Goal: Information Seeking & Learning: Learn about a topic

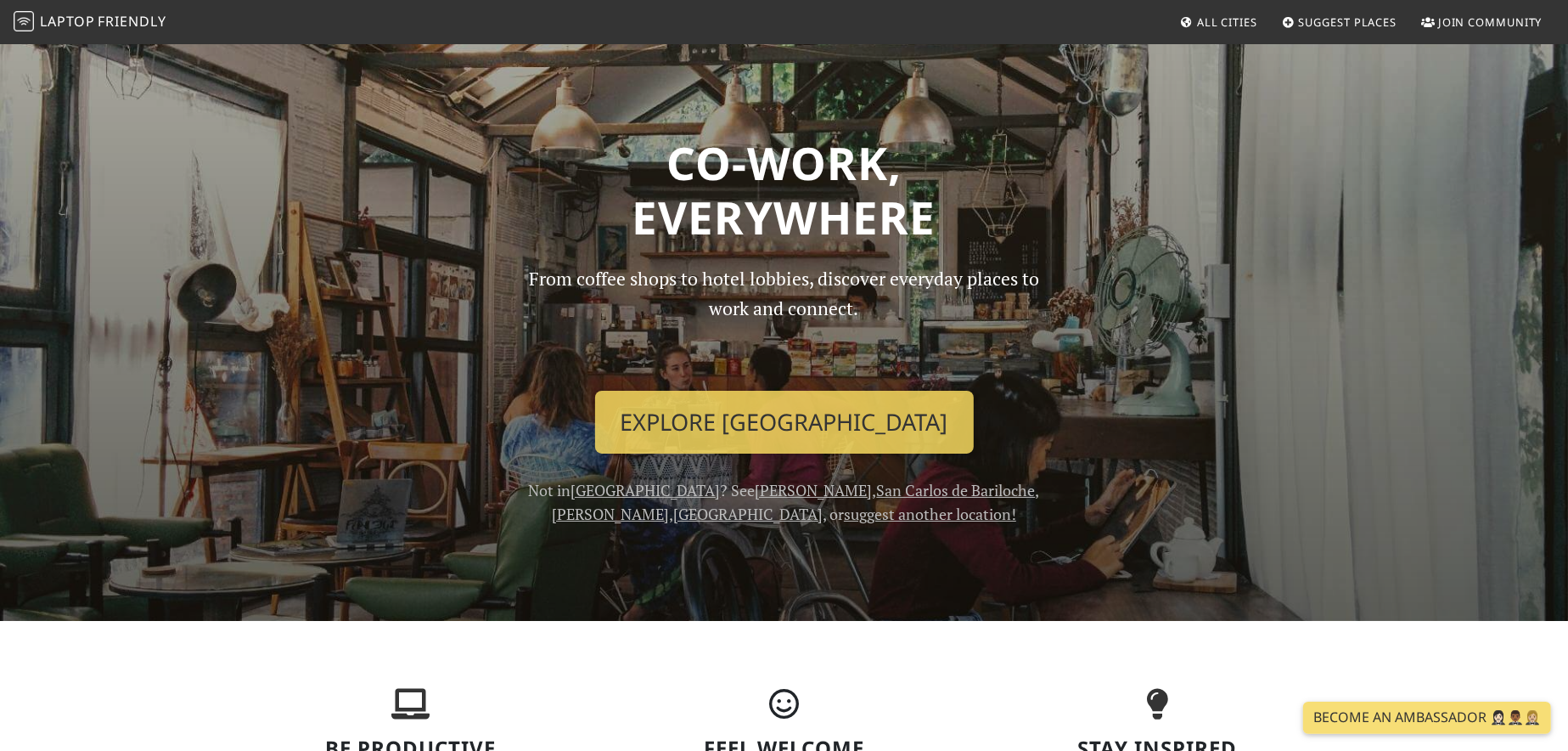
drag, startPoint x: 1046, startPoint y: 456, endPoint x: 853, endPoint y: 136, distance: 373.7
click at [126, 26] on span "Friendly" at bounding box center [131, 21] width 68 height 18
click at [26, 28] on img at bounding box center [23, 21] width 20 height 20
click at [1251, 20] on span "All Cities" at bounding box center [1227, 21] width 61 height 15
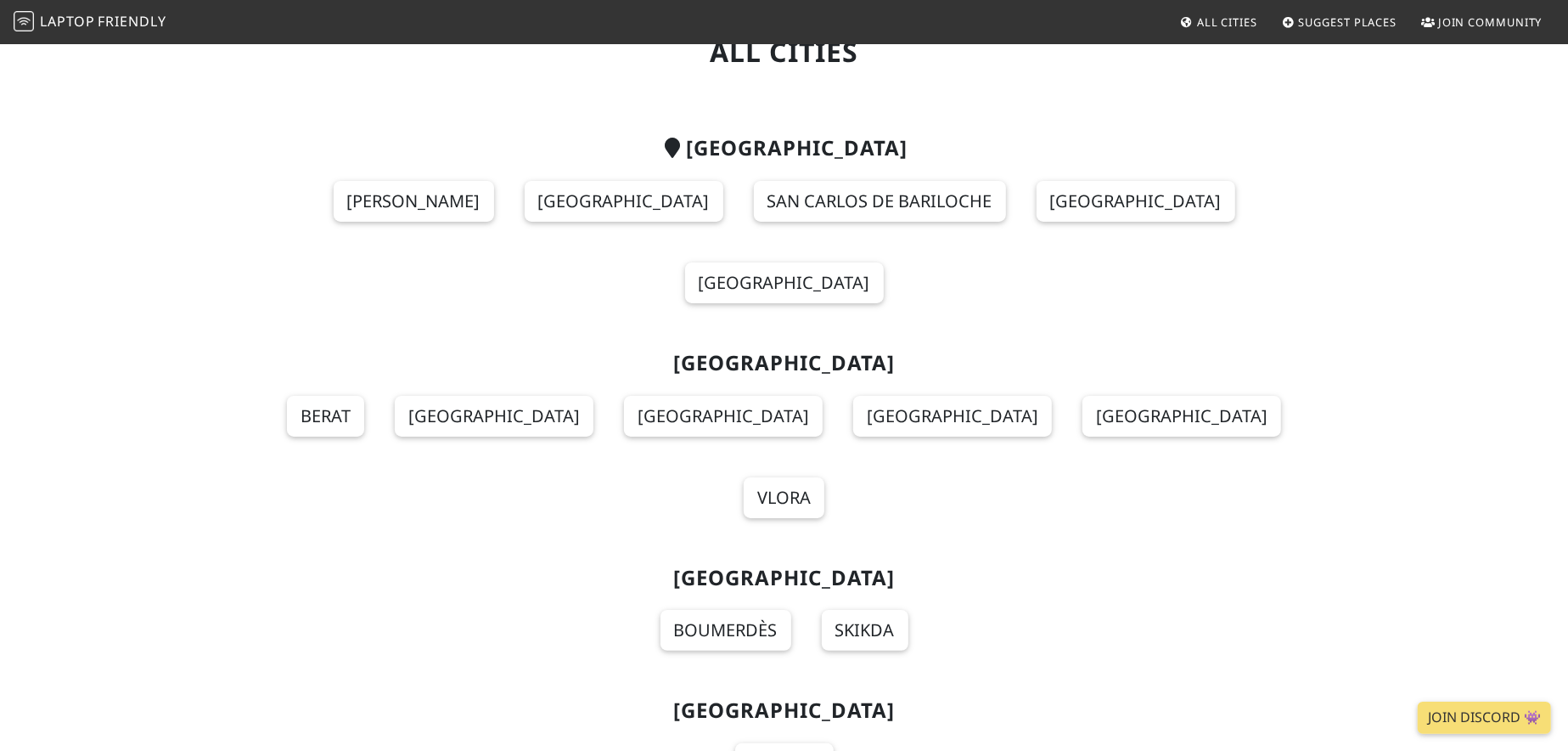
scroll to position [85, 0]
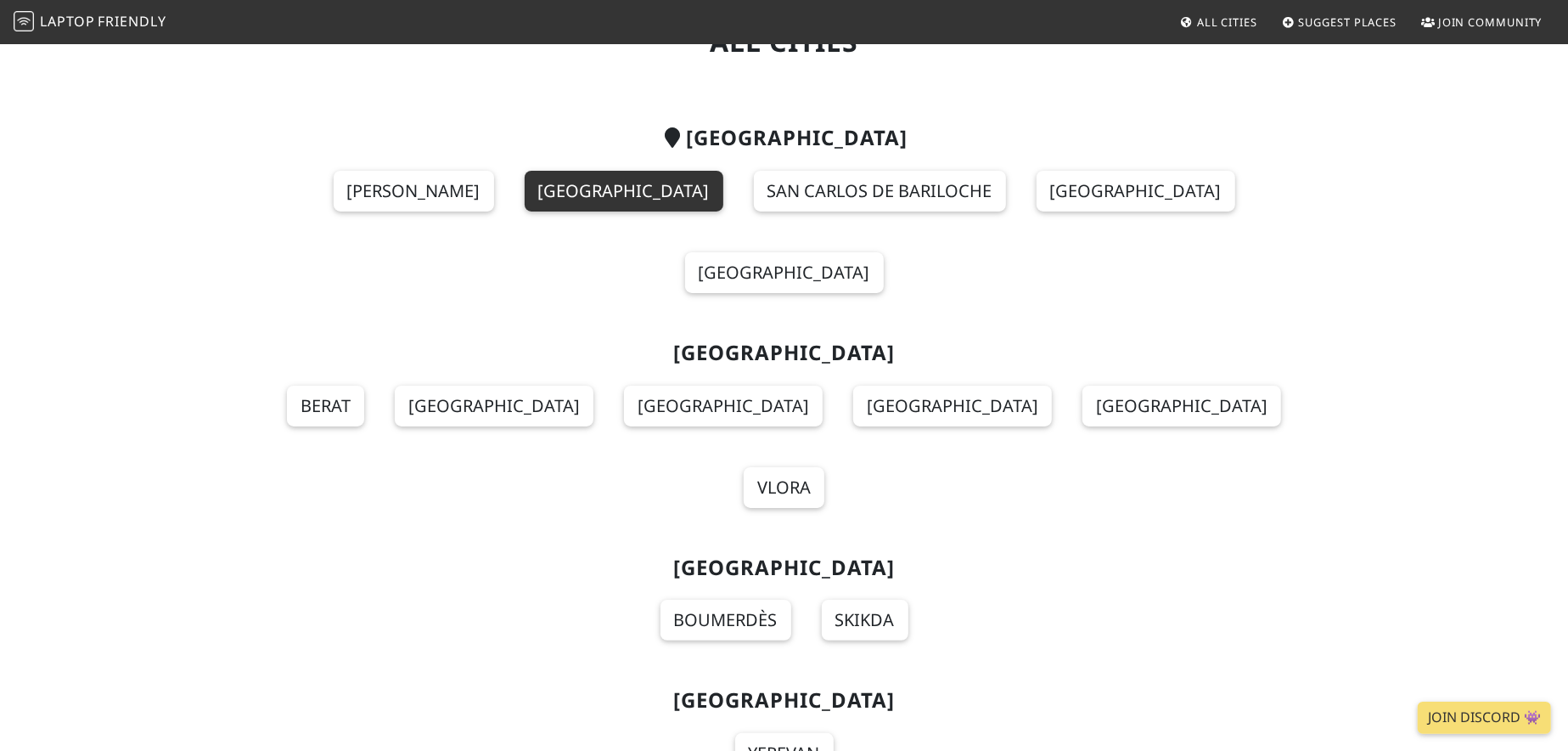
click at [576, 186] on link "[GEOGRAPHIC_DATA]" at bounding box center [624, 191] width 199 height 40
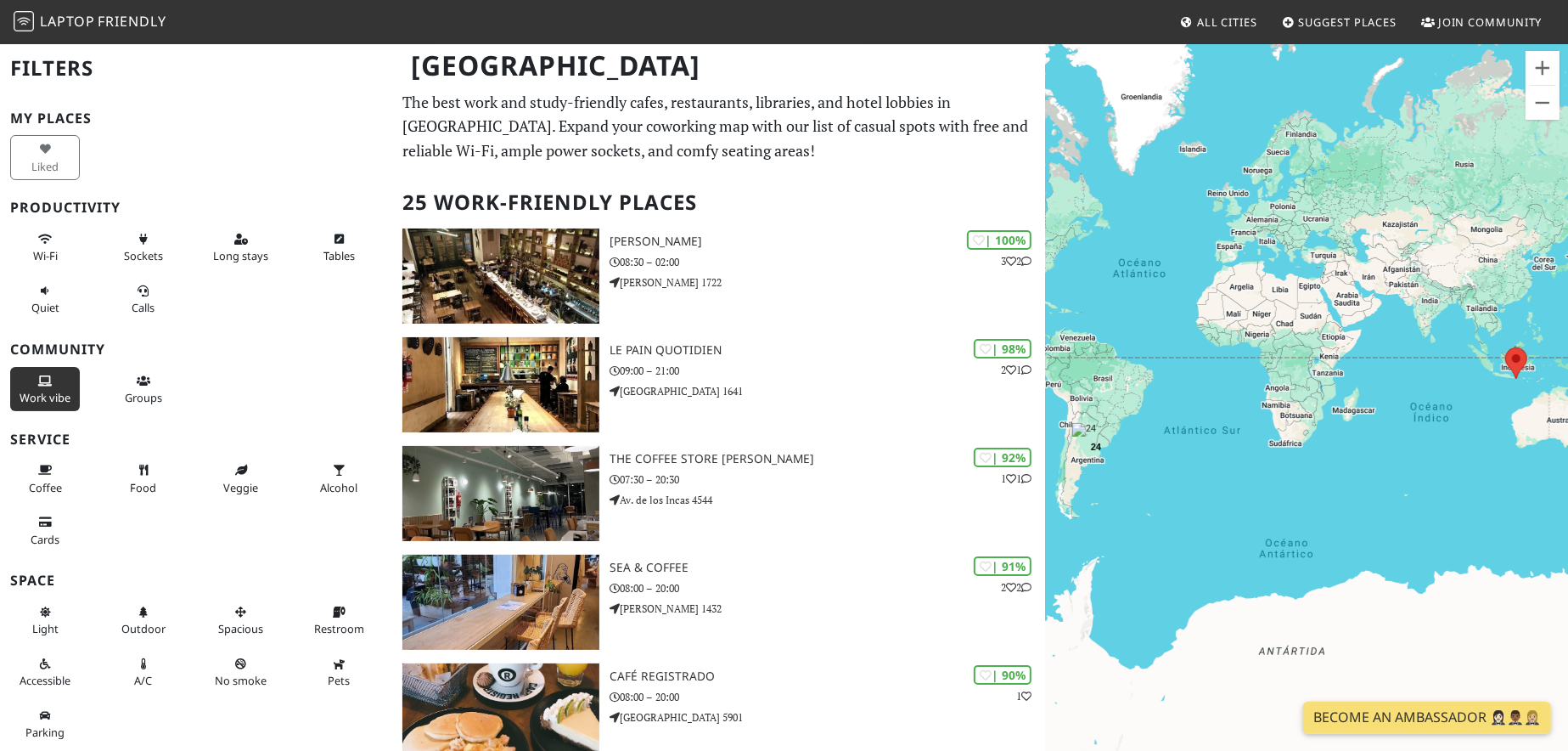
click at [59, 400] on span "Work vibe" at bounding box center [45, 397] width 51 height 15
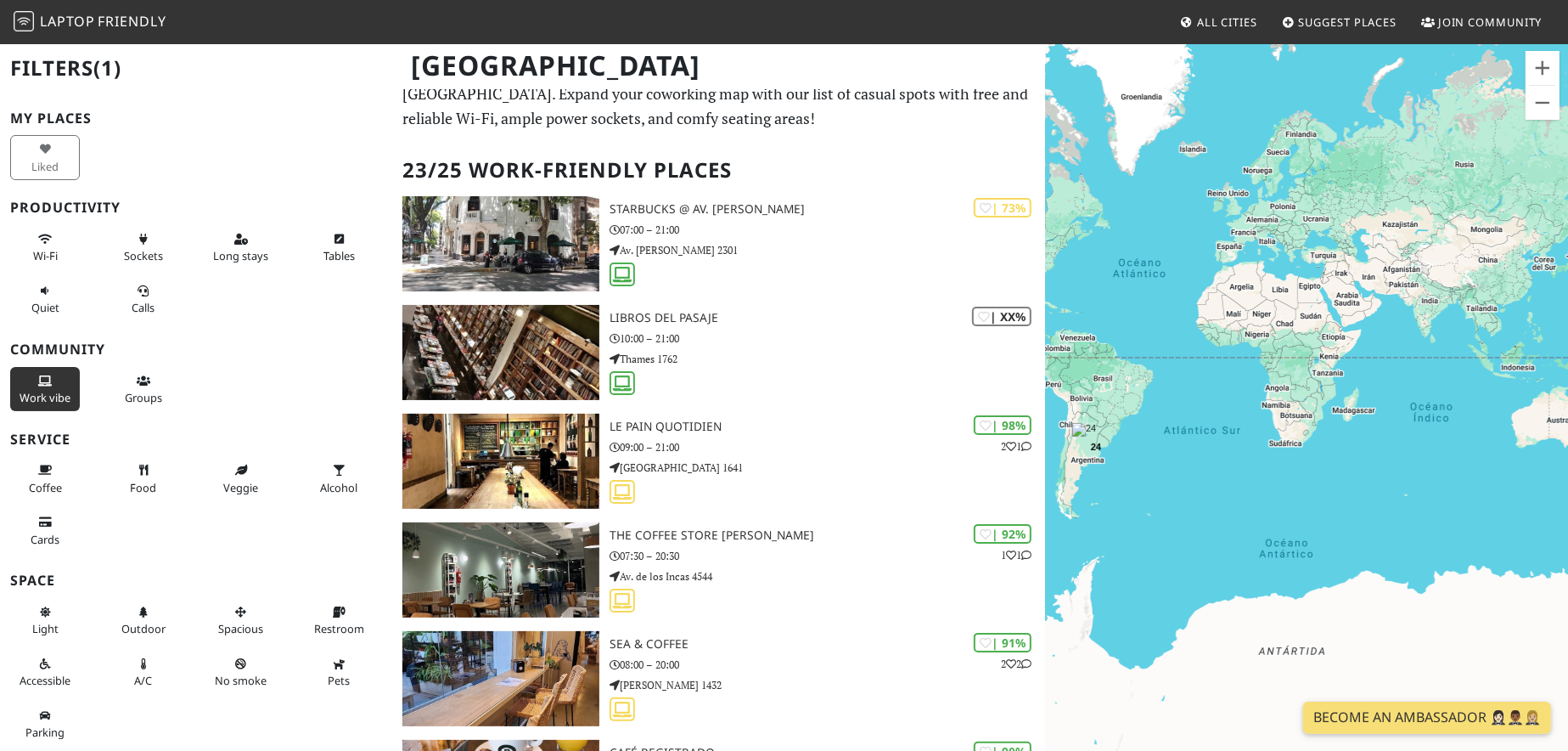
scroll to position [85, 0]
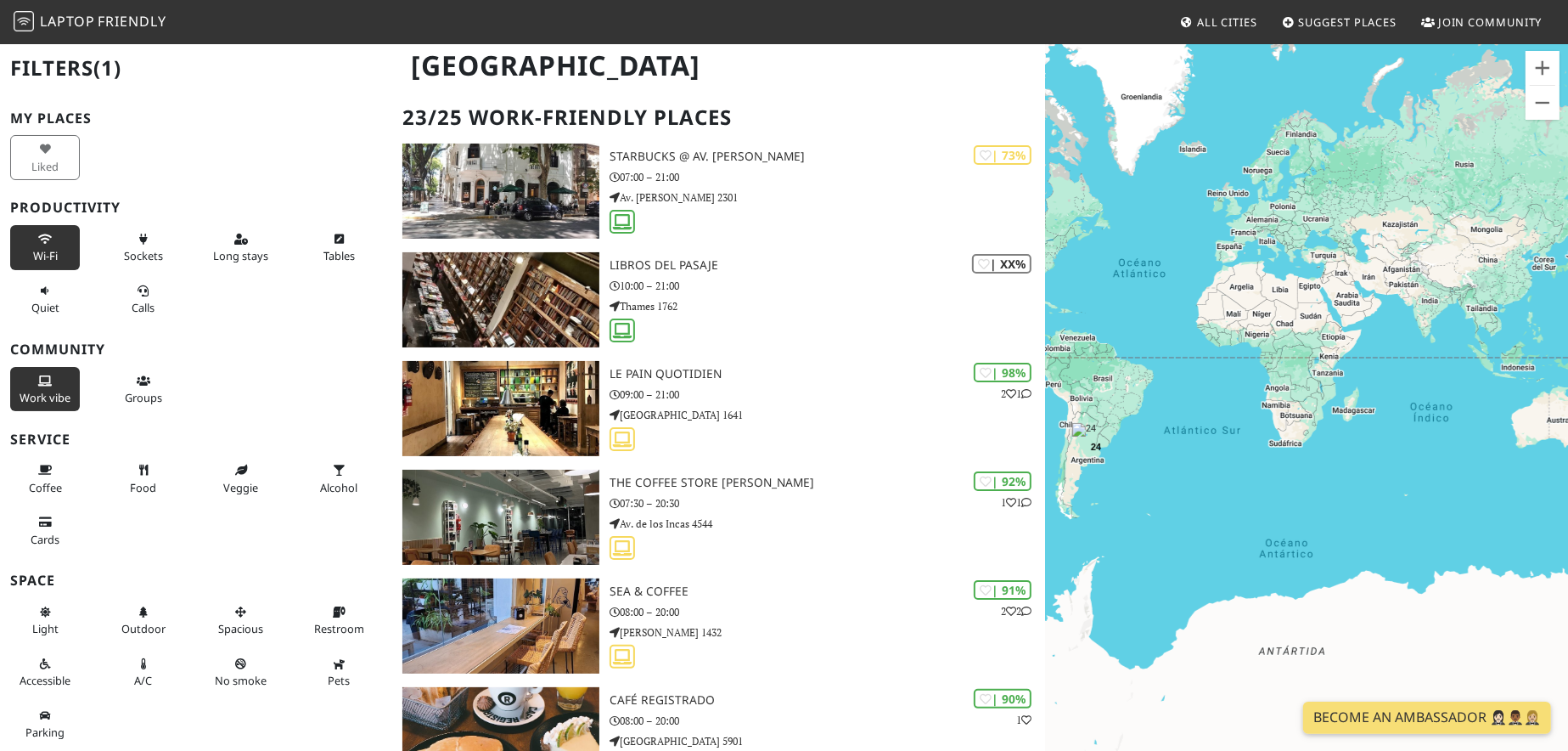
click at [45, 259] on span "Wi-Fi" at bounding box center [46, 255] width 25 height 15
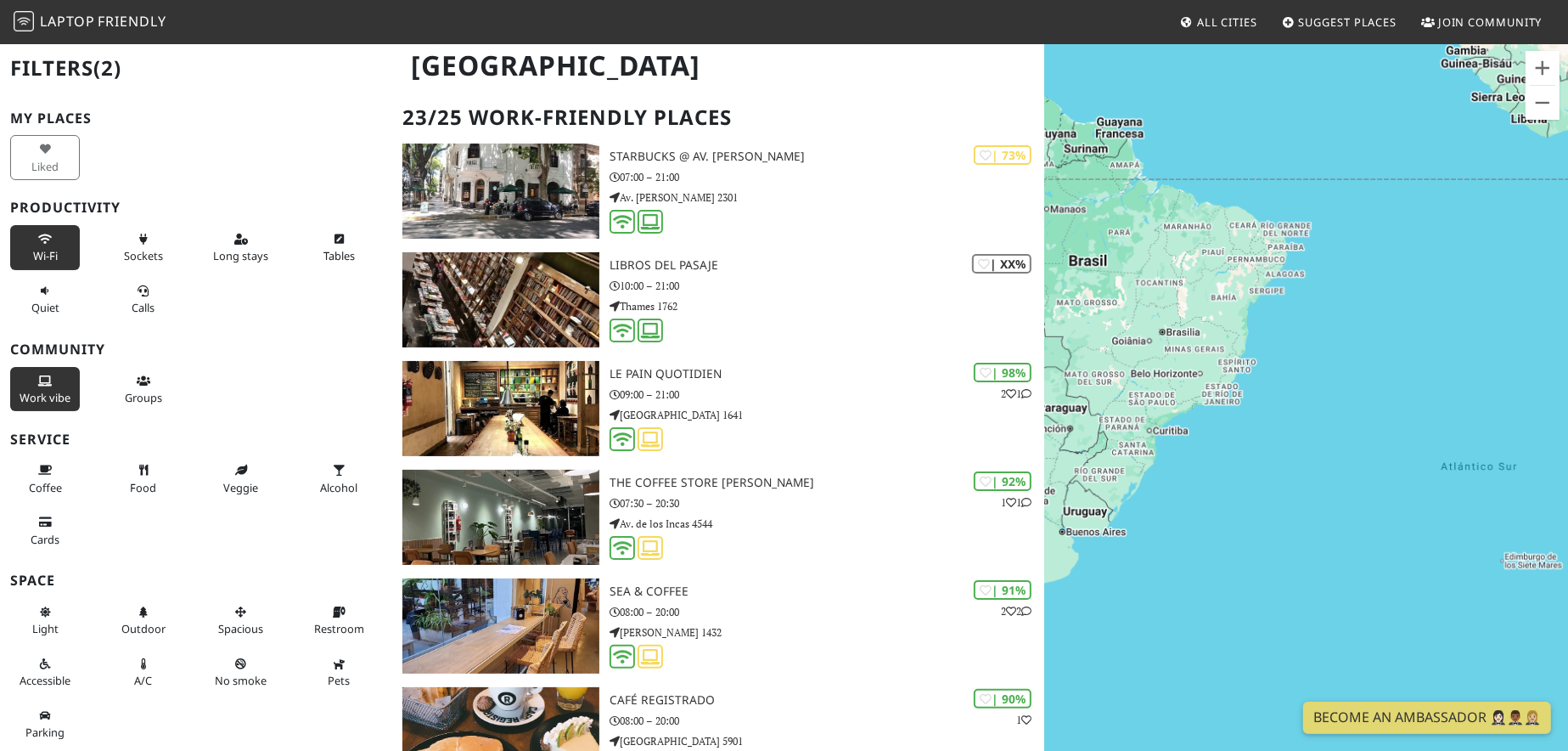
drag, startPoint x: 1137, startPoint y: 458, endPoint x: 1242, endPoint y: 402, distance: 119.0
click at [1249, 383] on div at bounding box center [1306, 418] width 523 height 751
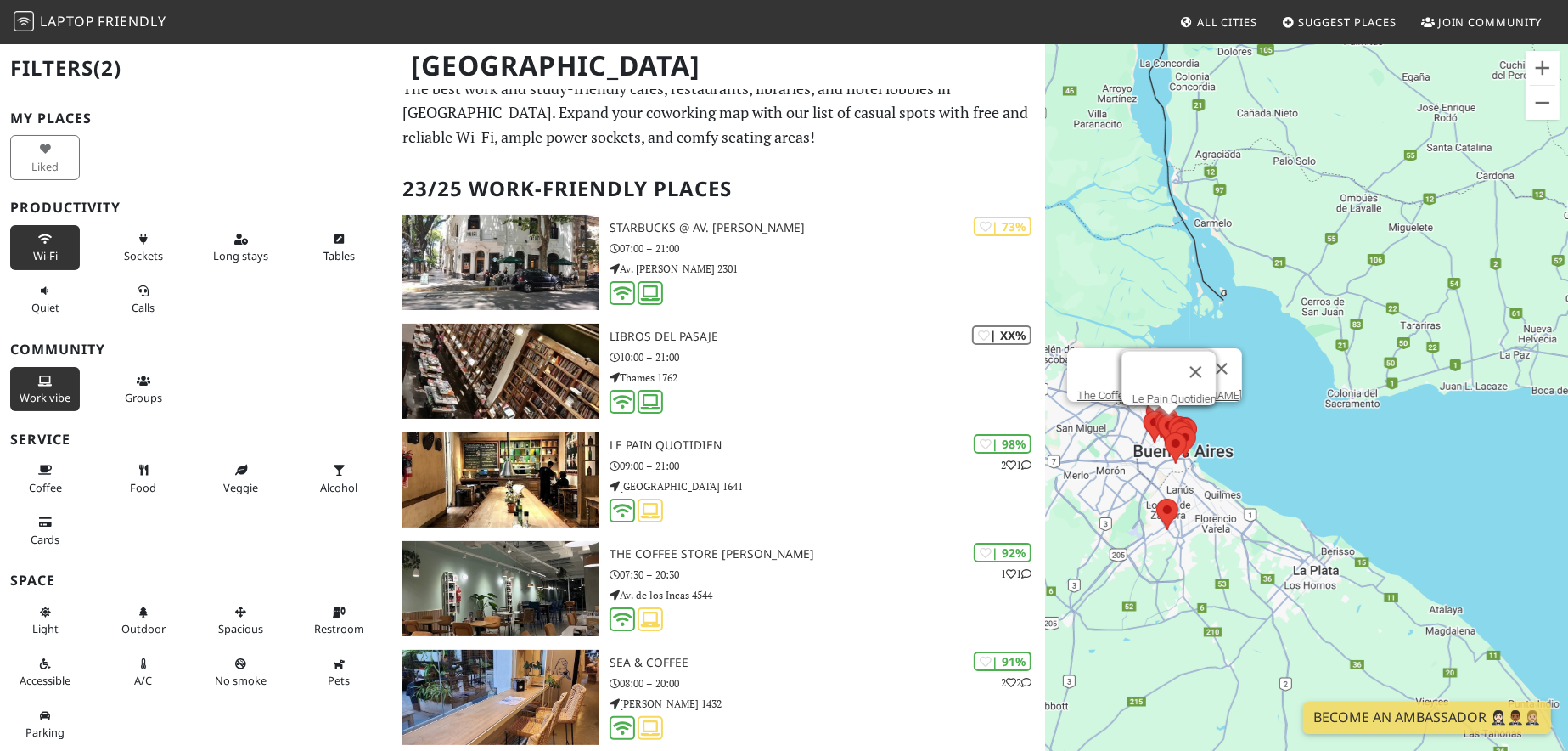
scroll to position [0, 0]
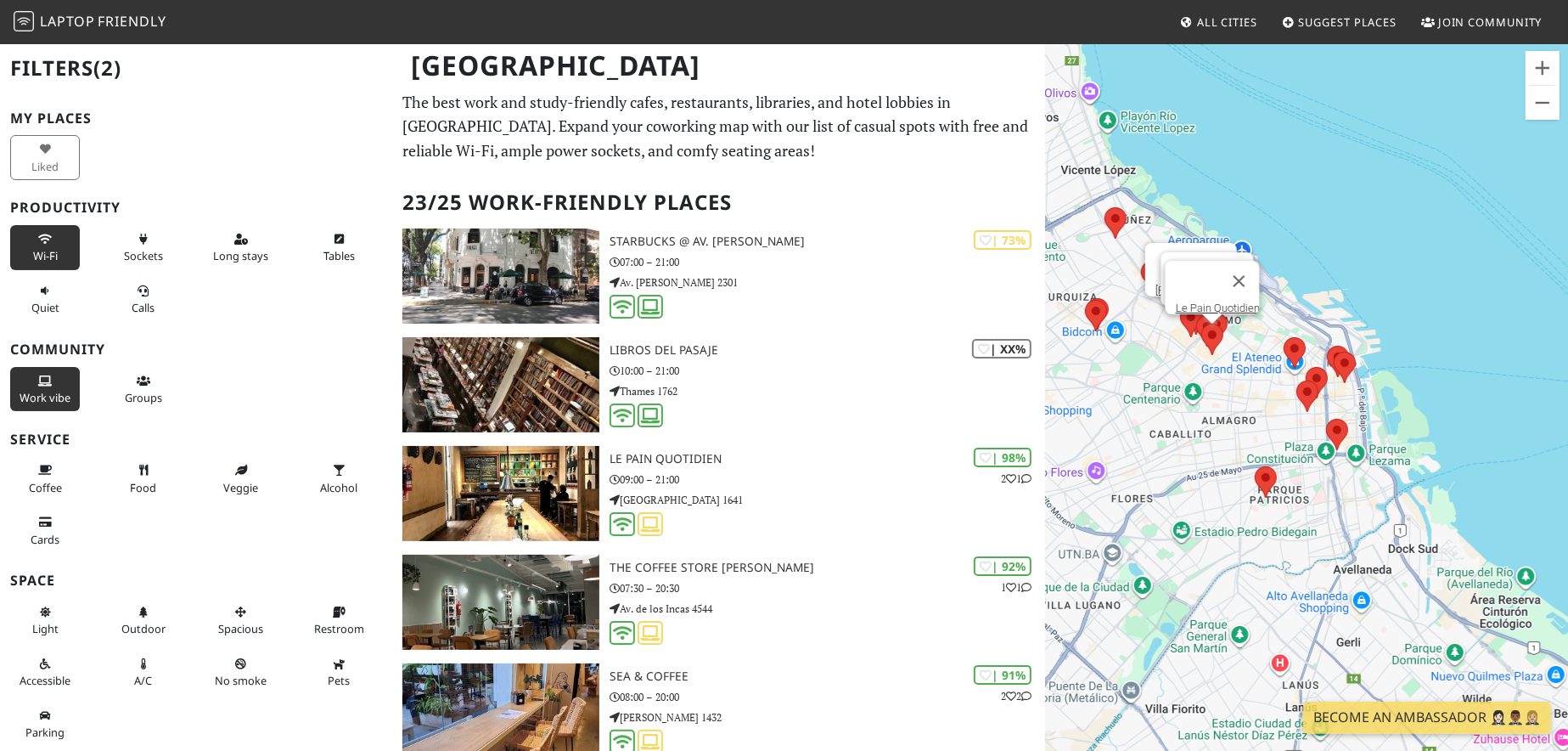
drag, startPoint x: 1131, startPoint y: 421, endPoint x: 1235, endPoint y: 449, distance: 107.7
click at [1235, 449] on div "[PERSON_NAME] Libros del Pasaje Le Pain Quotidien" at bounding box center [1306, 418] width 523 height 751
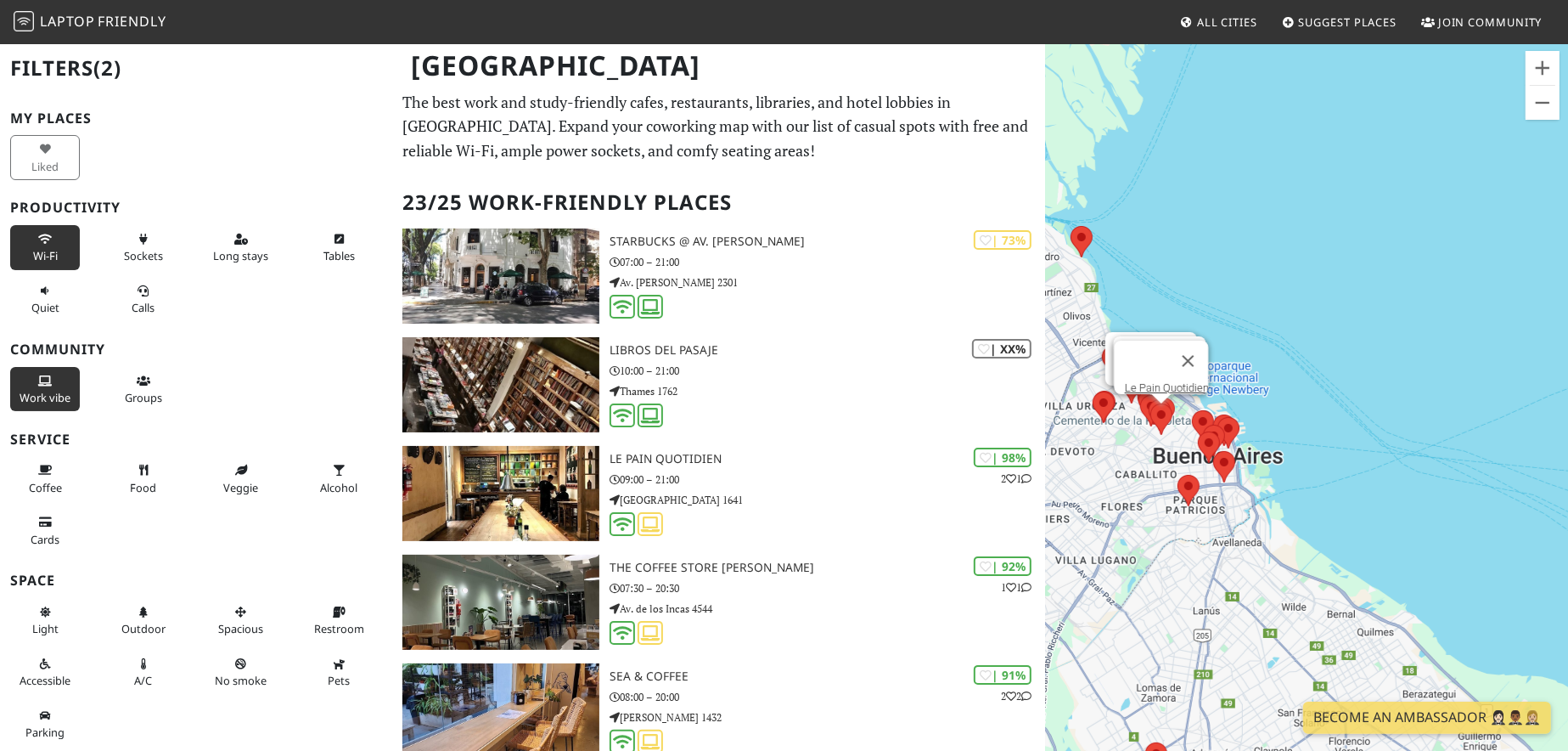
drag, startPoint x: 1200, startPoint y: 436, endPoint x: 1108, endPoint y: 465, distance: 96.5
click at [1108, 464] on div "[PERSON_NAME] Libros del Pasaje Le Pain Quotidien" at bounding box center [1306, 418] width 523 height 751
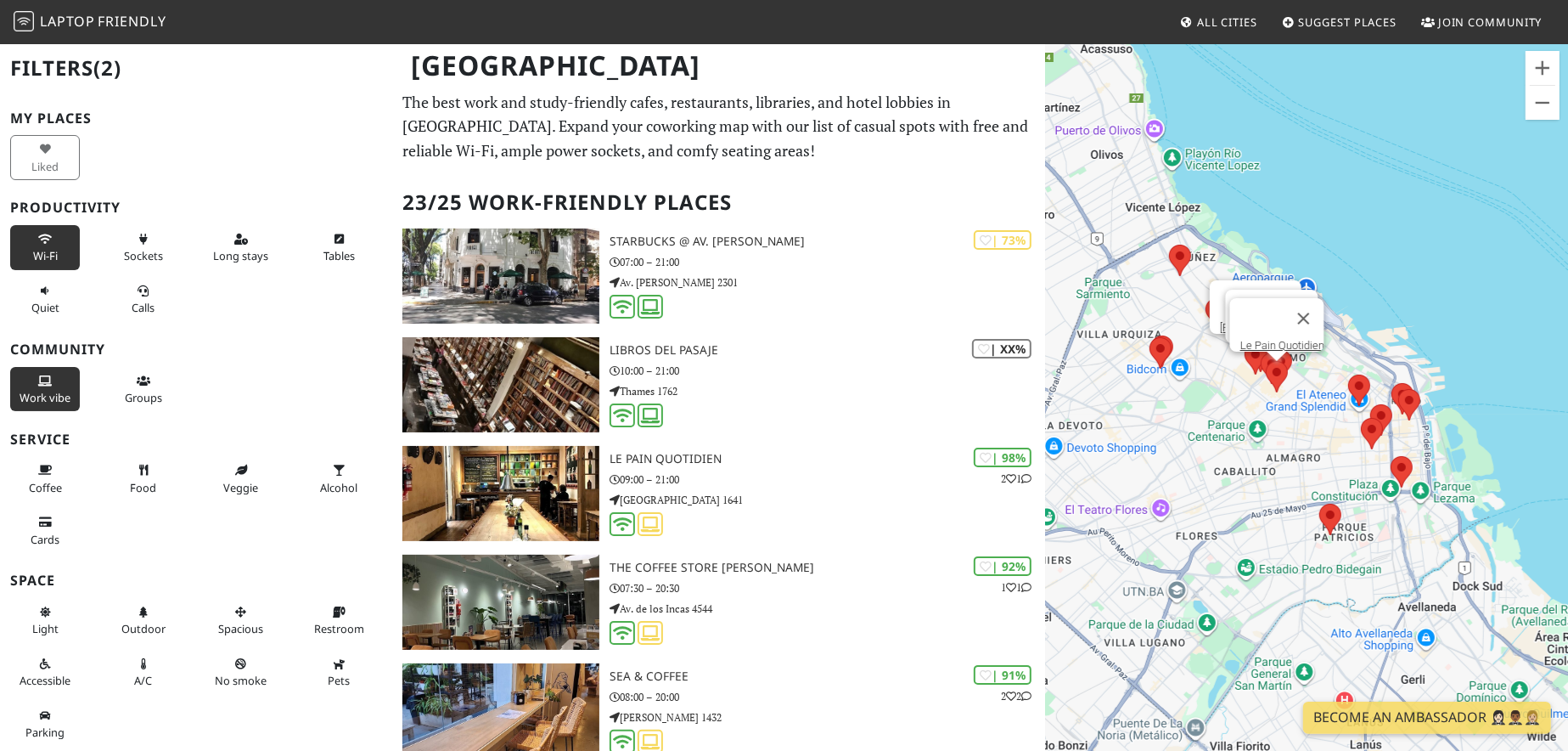
drag, startPoint x: 1093, startPoint y: 452, endPoint x: 1206, endPoint y: 418, distance: 118.0
click at [1208, 418] on div "[PERSON_NAME] Libros del Pasaje Le Pain Quotidien" at bounding box center [1306, 418] width 523 height 751
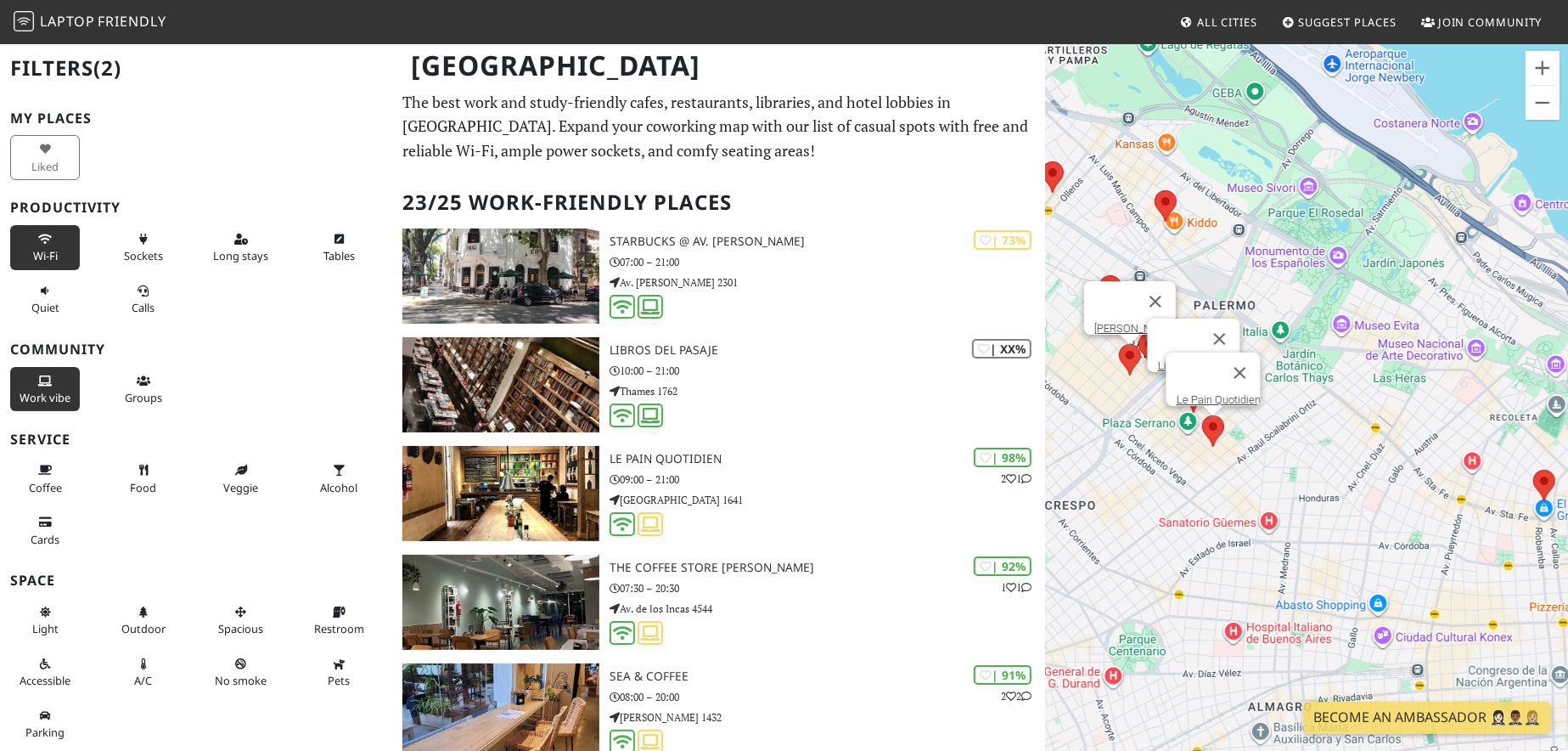
drag, startPoint x: 1260, startPoint y: 382, endPoint x: 1087, endPoint y: 409, distance: 175.1
click at [1087, 409] on div "[PERSON_NAME] Libros del Pasaje Le Pain Quotidien" at bounding box center [1306, 418] width 523 height 751
